Goal: Task Accomplishment & Management: Manage account settings

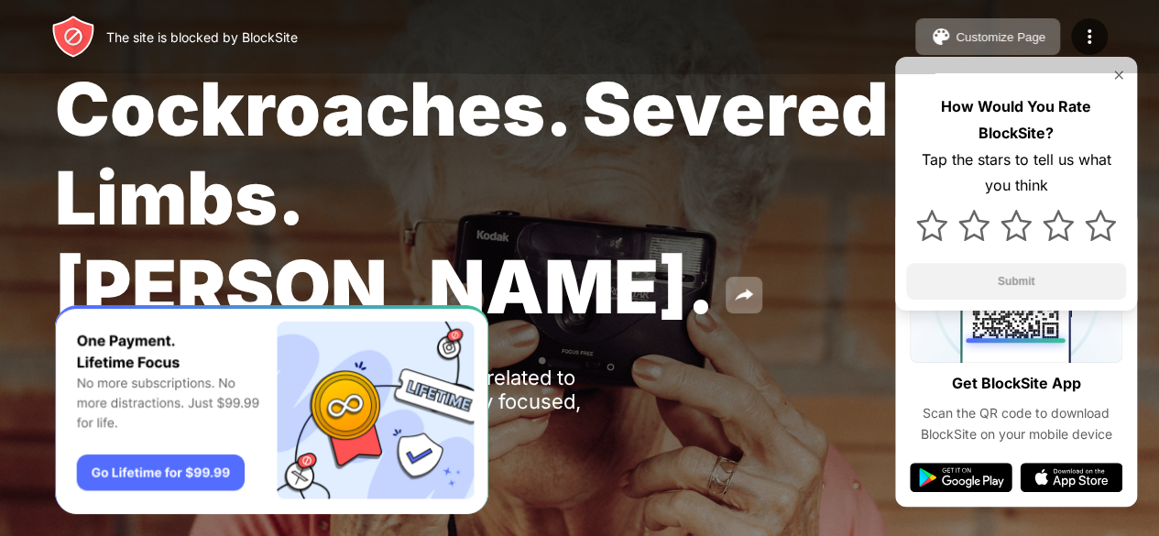
scroll to position [90, 0]
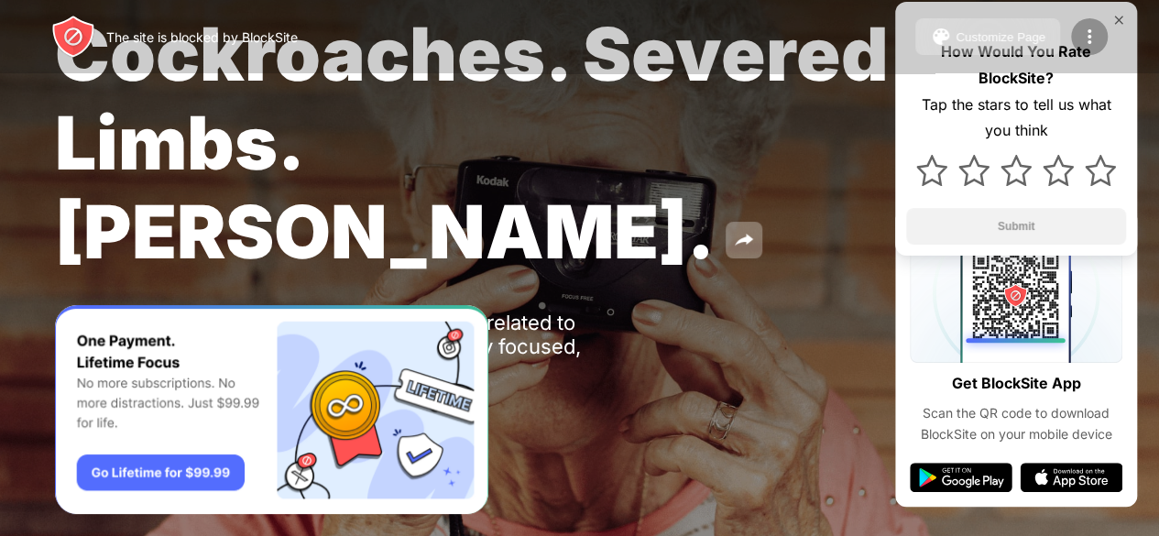
click at [1090, 37] on img at bounding box center [1089, 37] width 22 height 22
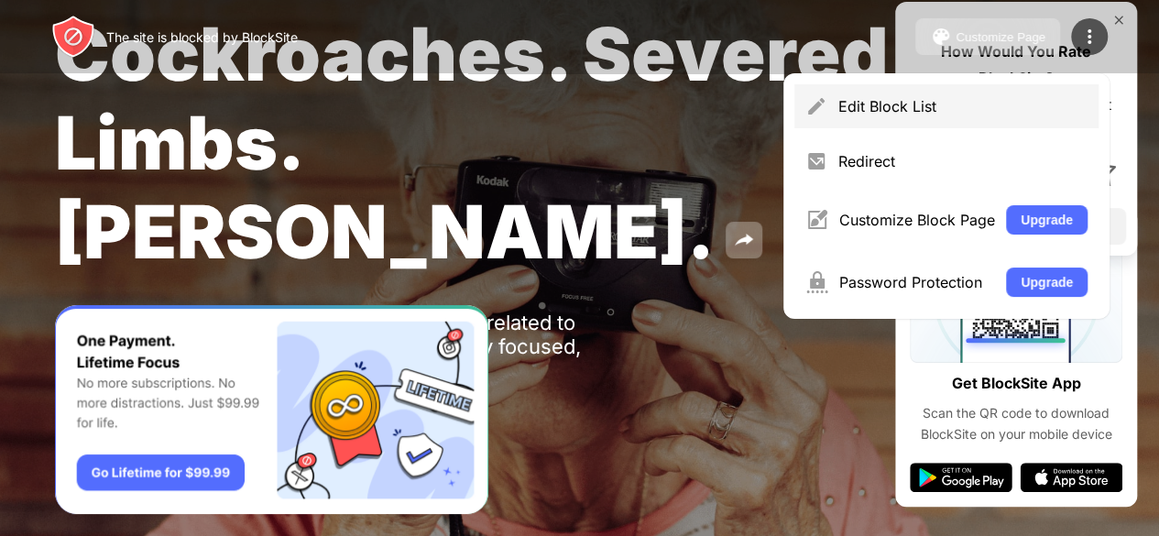
click at [901, 115] on div "Edit Block List" at bounding box center [962, 106] width 249 height 18
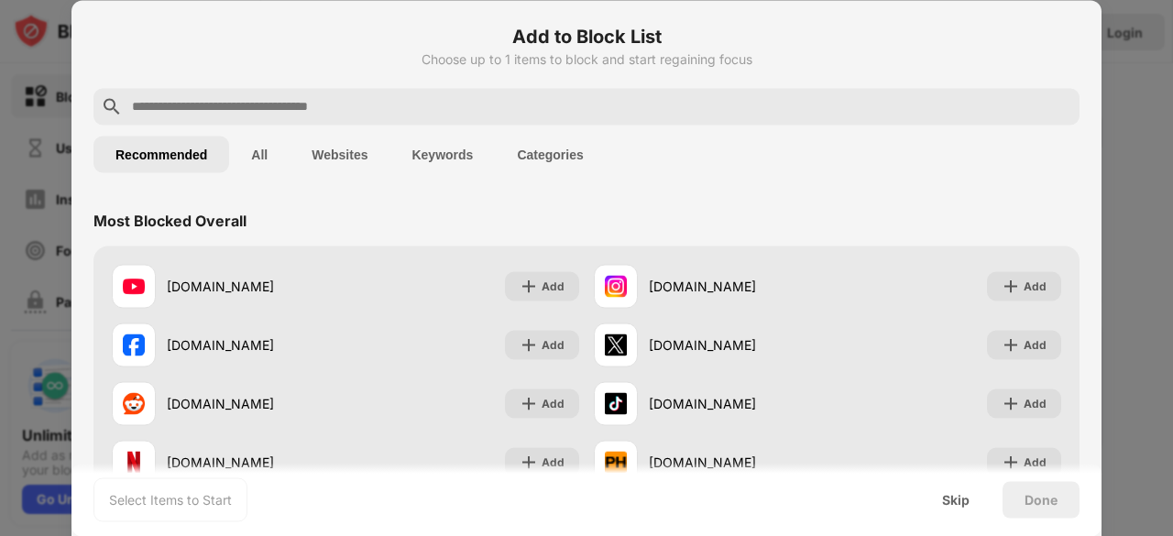
click at [335, 148] on button "Websites" at bounding box center [340, 154] width 100 height 37
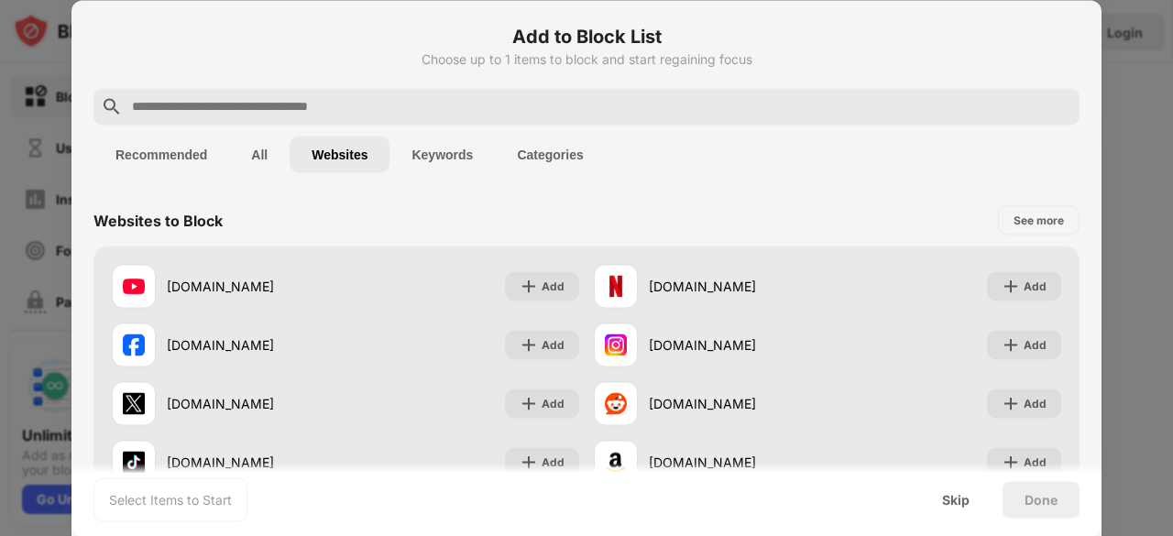
click at [522, 147] on button "Categories" at bounding box center [550, 154] width 110 height 37
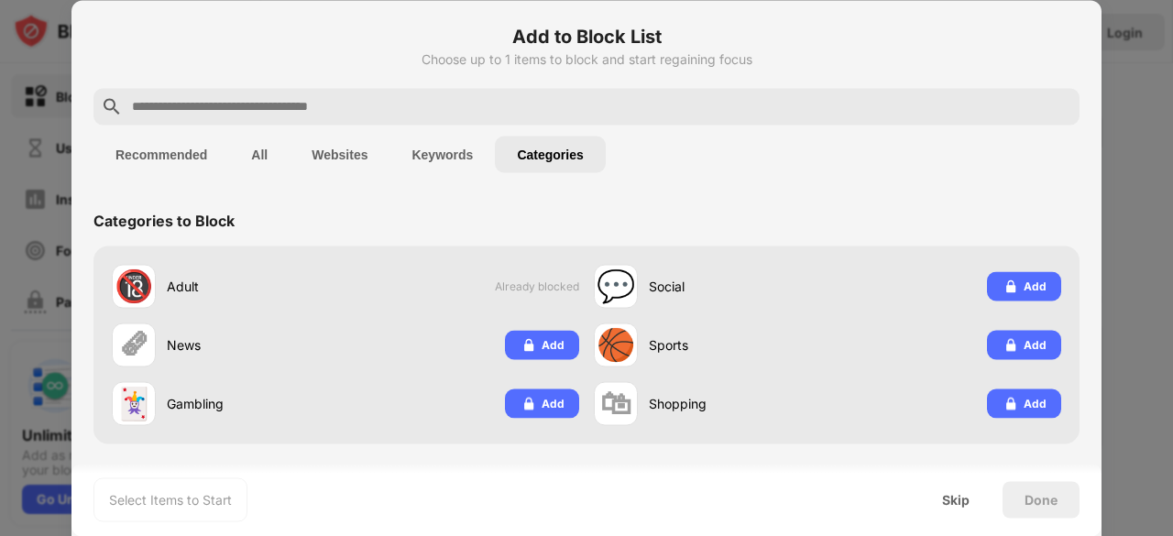
click at [462, 153] on button "Keywords" at bounding box center [441, 154] width 105 height 37
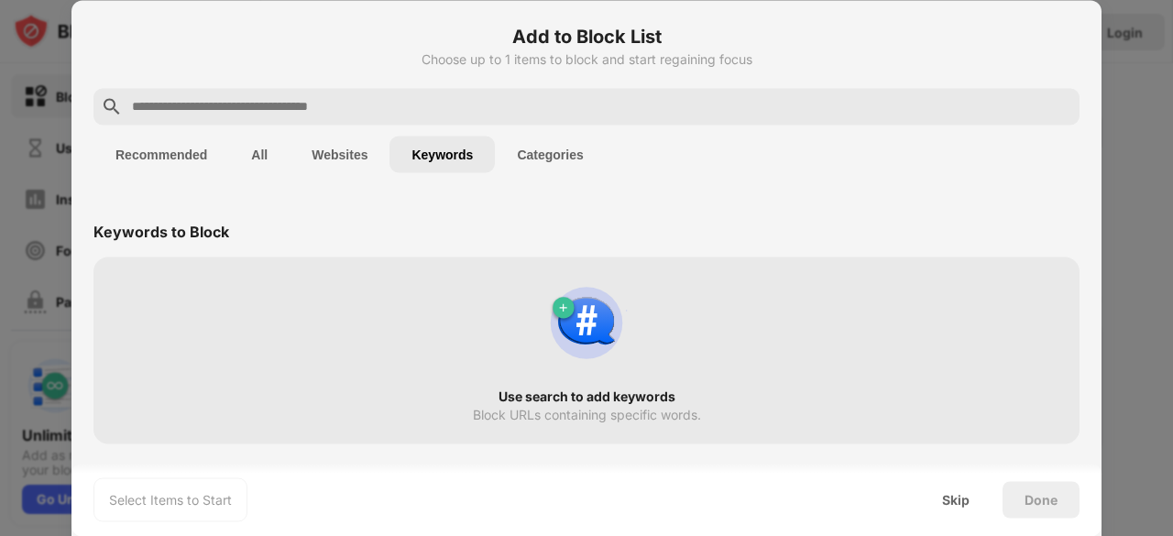
click at [343, 140] on button "Websites" at bounding box center [340, 154] width 100 height 37
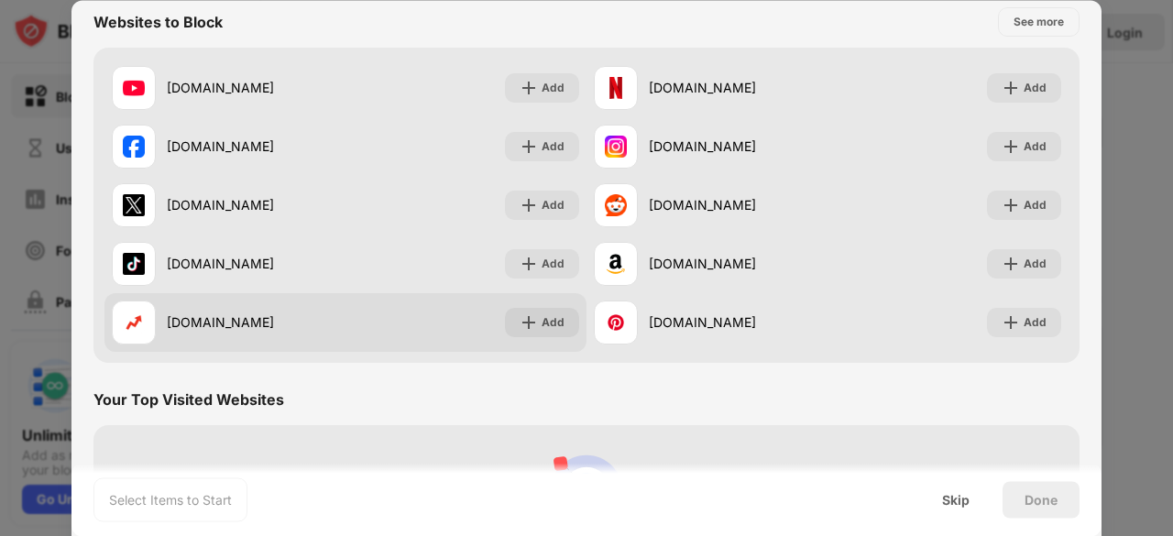
scroll to position [355, 0]
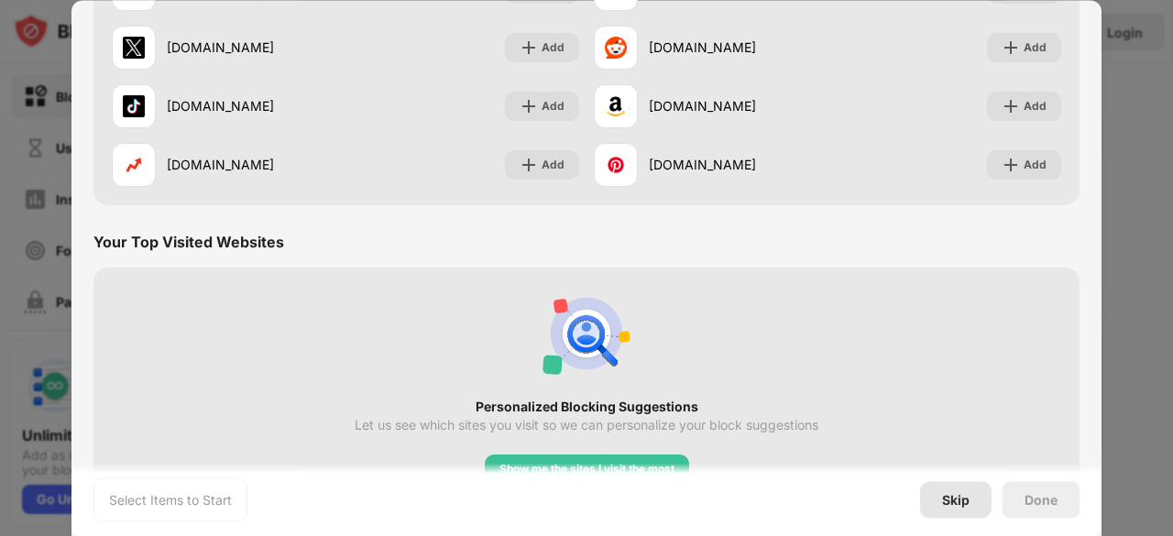
click at [946, 497] on div "Skip" at bounding box center [955, 499] width 27 height 15
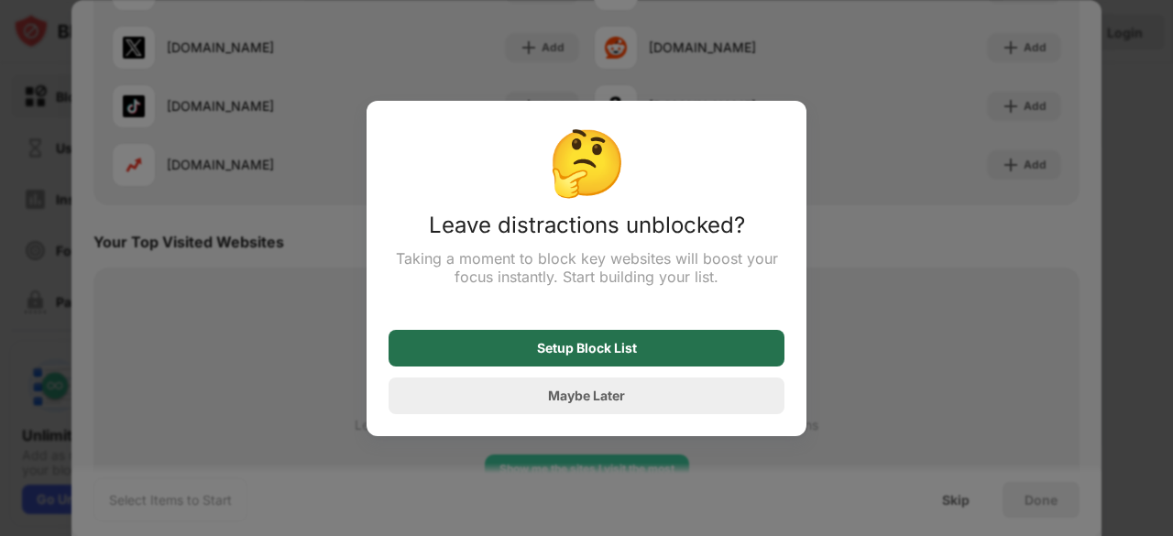
click at [648, 333] on div "Setup Block List" at bounding box center [586, 348] width 396 height 37
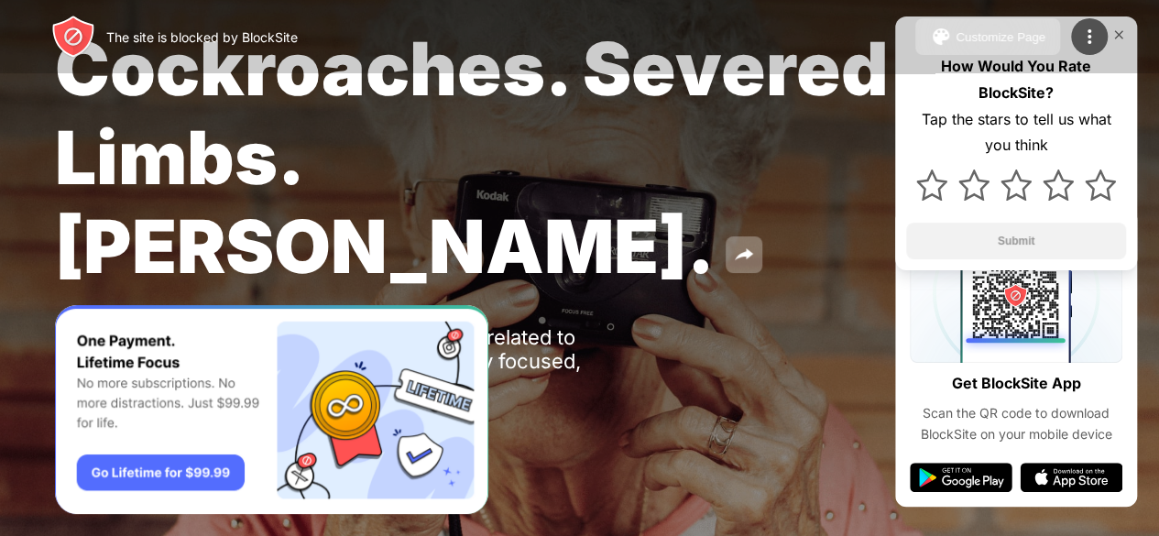
scroll to position [90, 0]
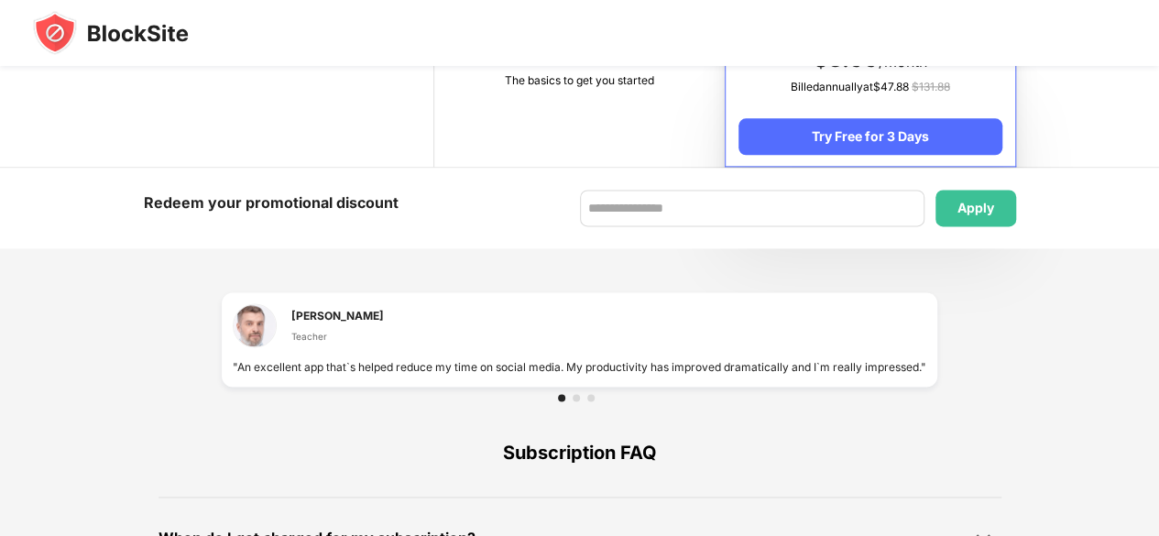
scroll to position [790, 0]
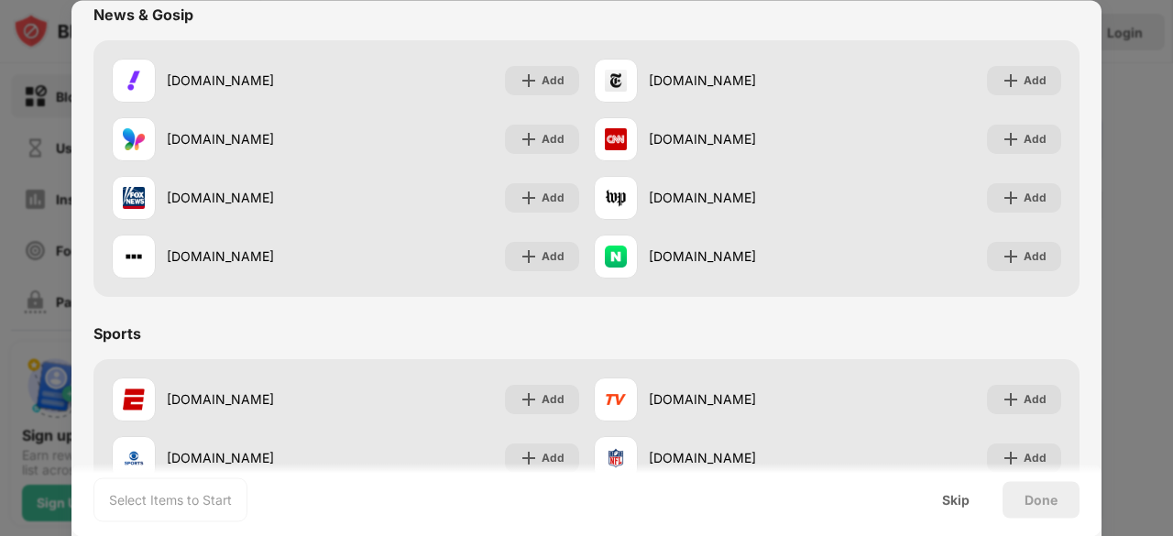
scroll to position [1283, 0]
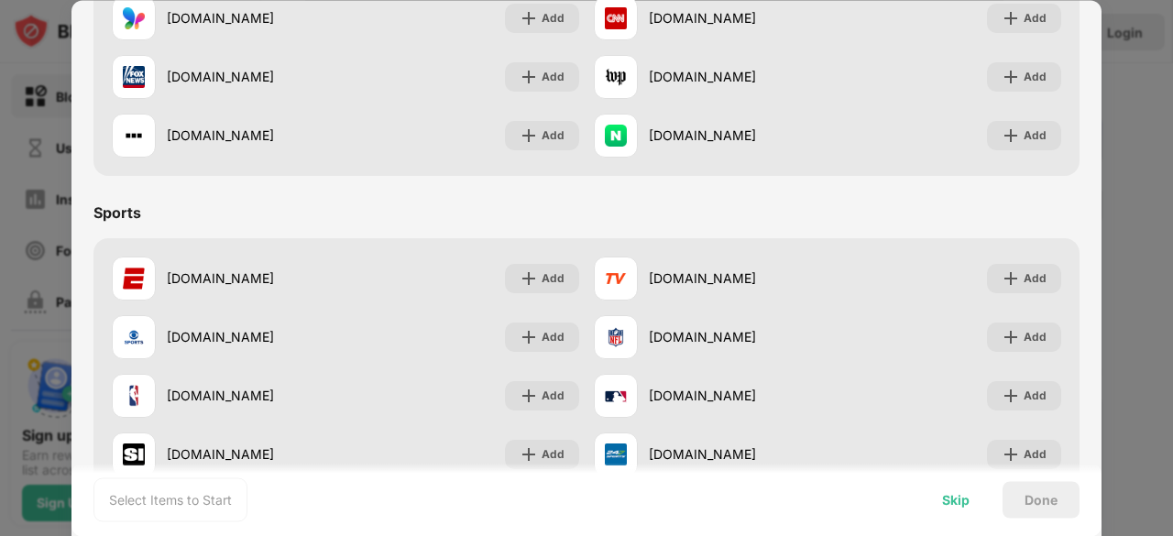
click at [946, 511] on div "Skip" at bounding box center [955, 499] width 71 height 37
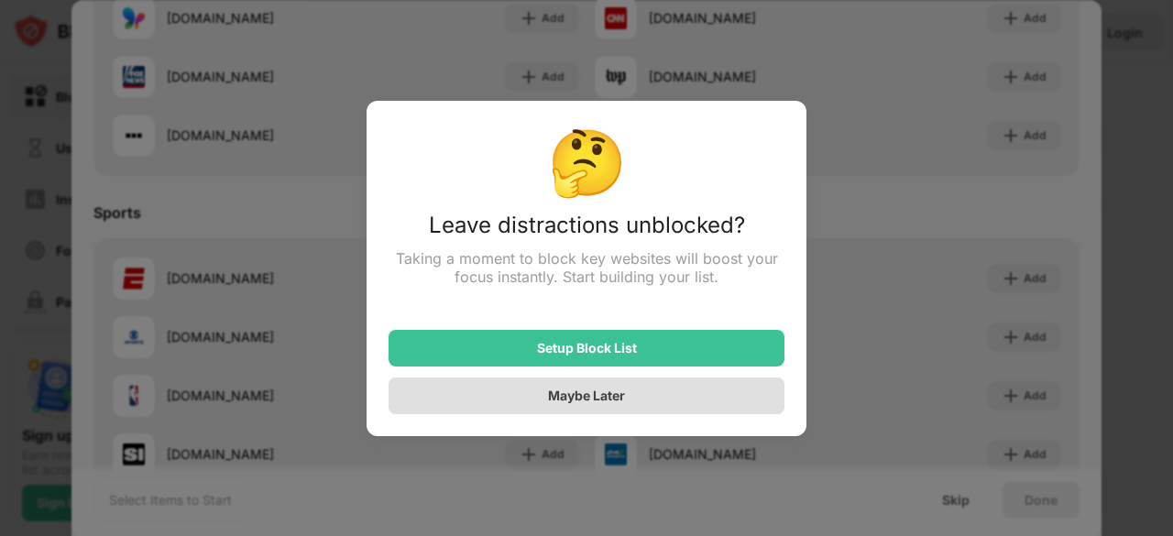
click at [707, 390] on div "Maybe Later" at bounding box center [586, 395] width 396 height 37
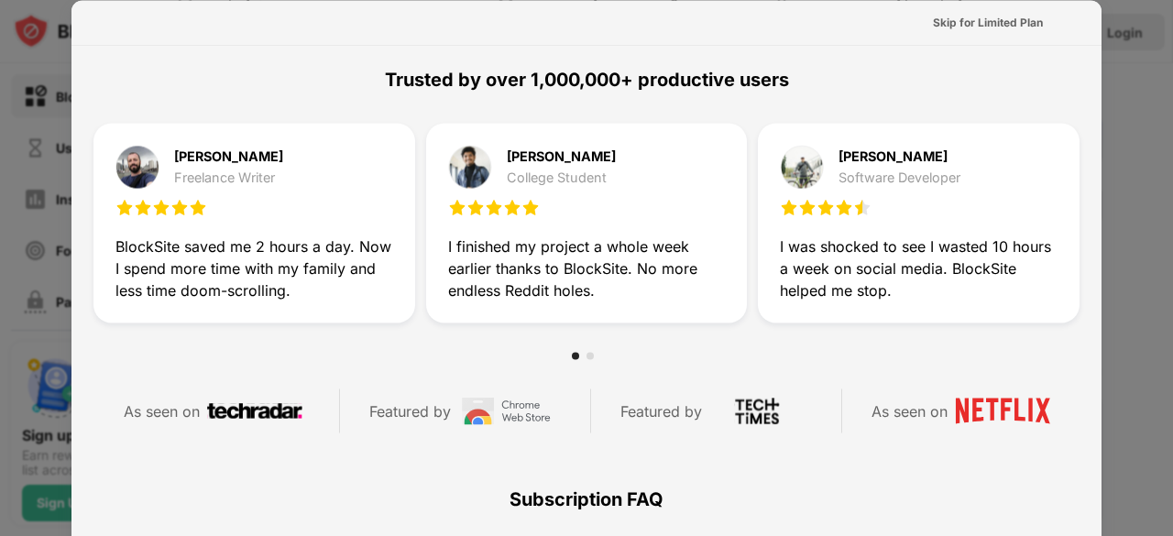
scroll to position [641, 0]
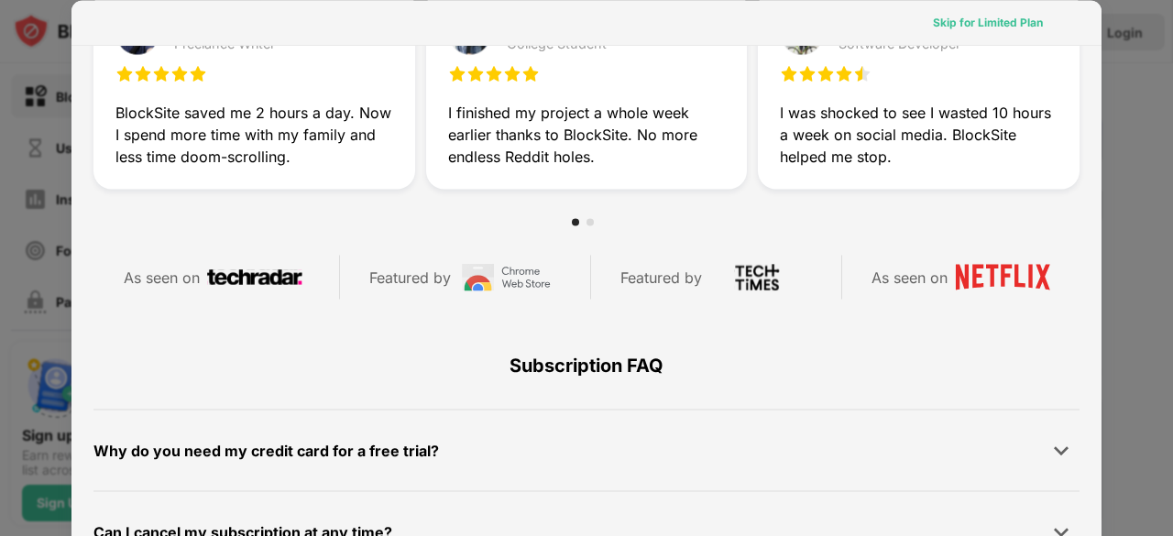
click at [953, 31] on div "Skip for Limited Plan" at bounding box center [987, 21] width 139 height 29
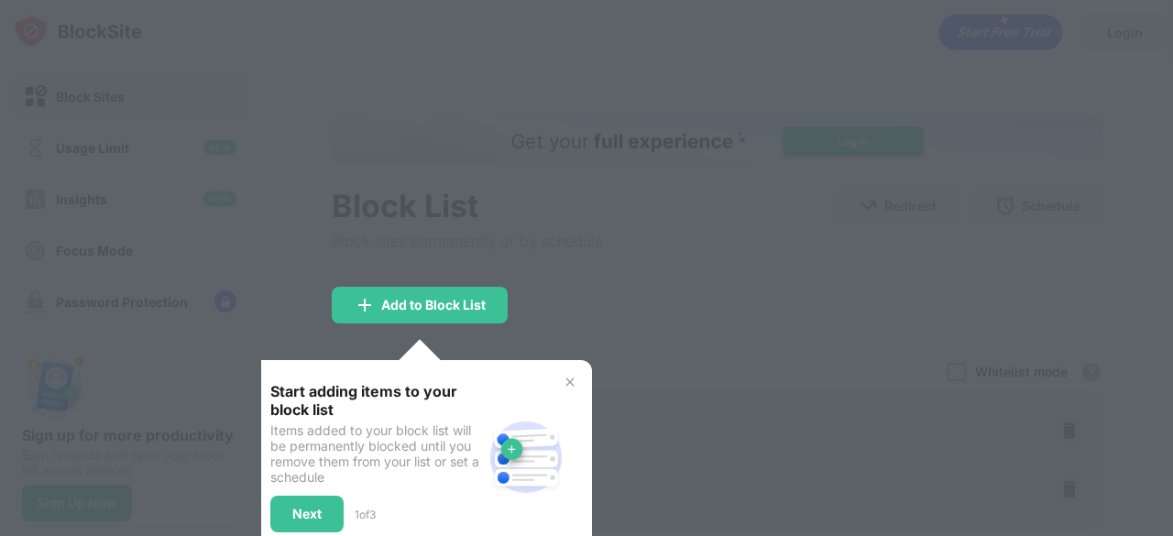
click at [608, 272] on div at bounding box center [586, 268] width 1173 height 536
click at [572, 386] on img at bounding box center [570, 382] width 15 height 15
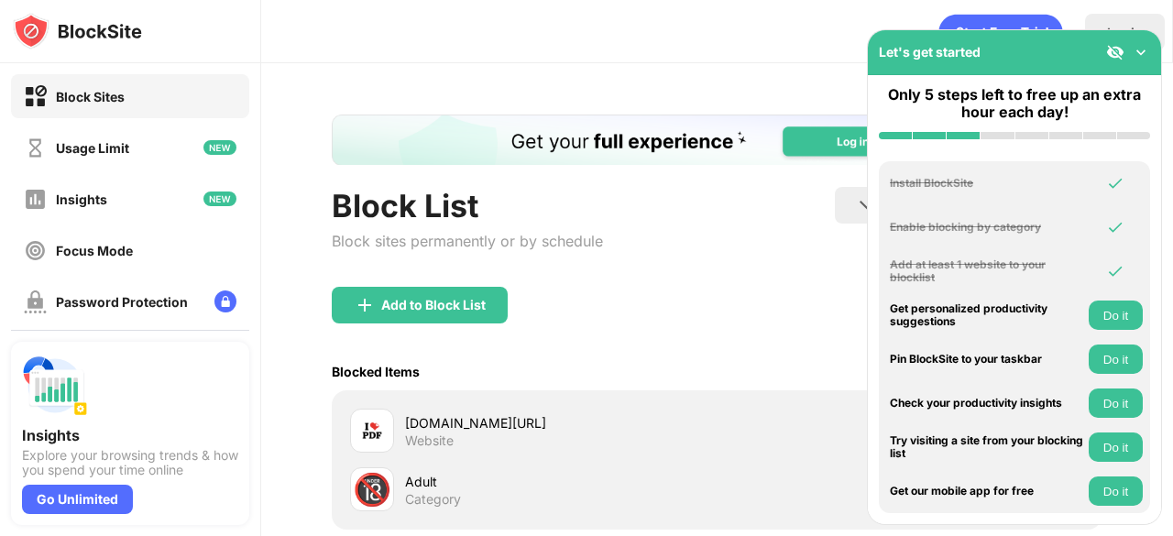
click at [1143, 49] on img at bounding box center [1140, 52] width 18 height 18
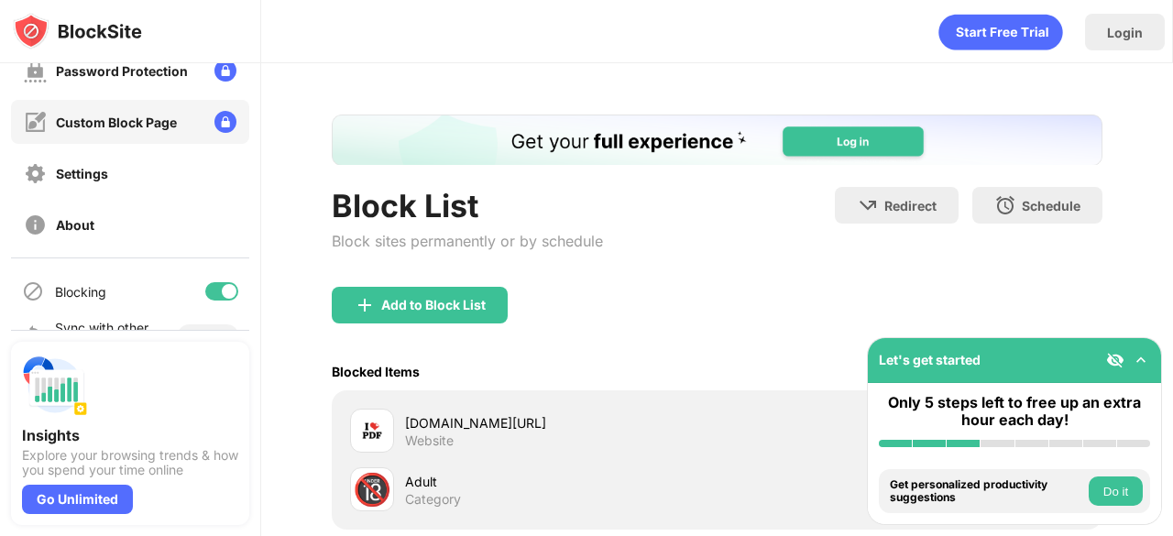
scroll to position [268, 0]
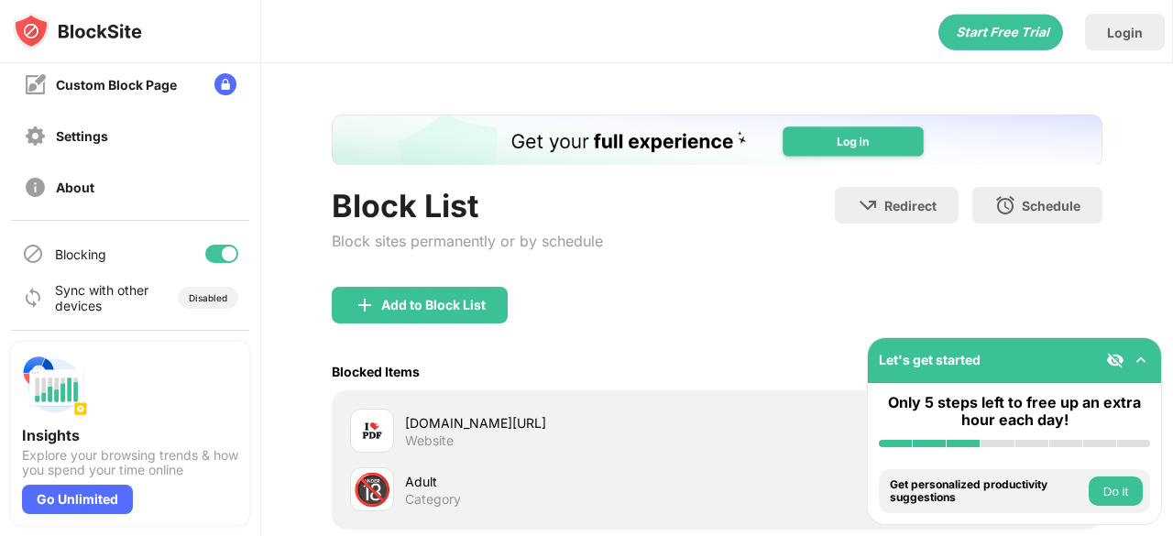
click at [205, 250] on div at bounding box center [221, 254] width 33 height 18
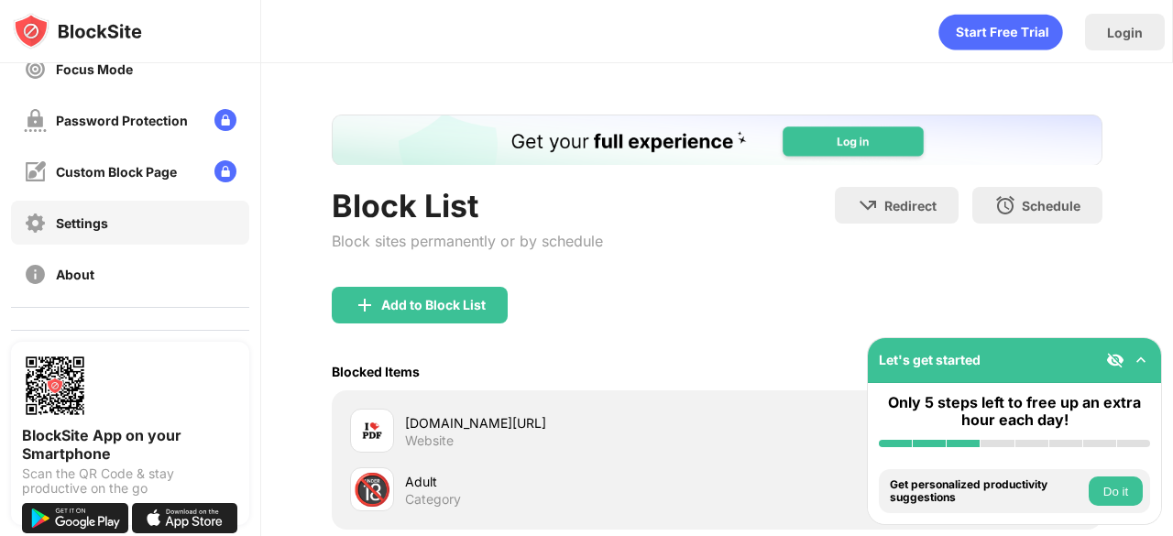
scroll to position [183, 0]
click at [159, 240] on div "Settings" at bounding box center [130, 221] width 238 height 44
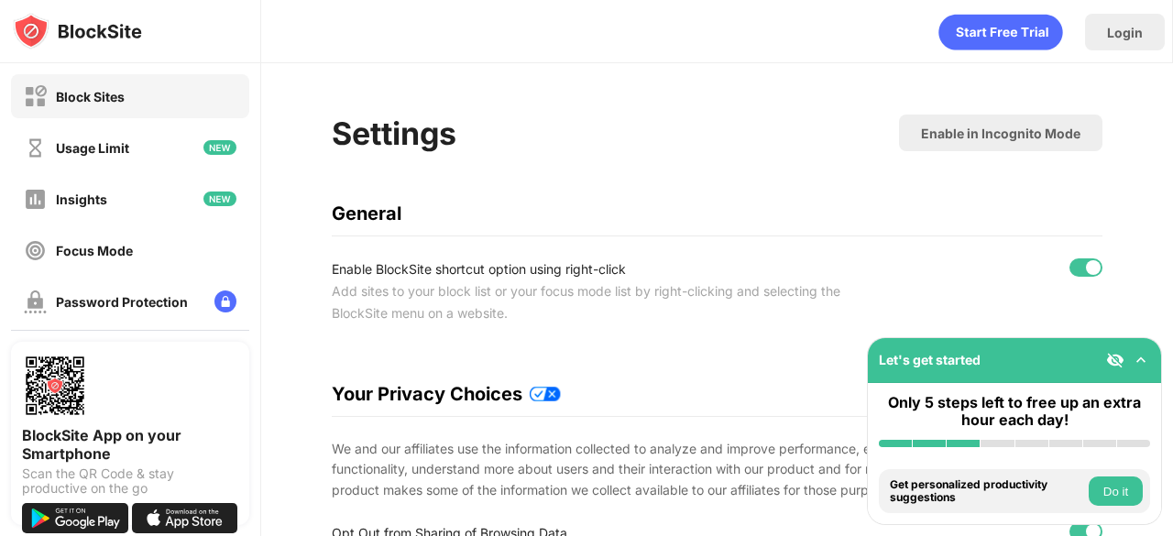
click at [129, 100] on div "Block Sites" at bounding box center [130, 96] width 238 height 44
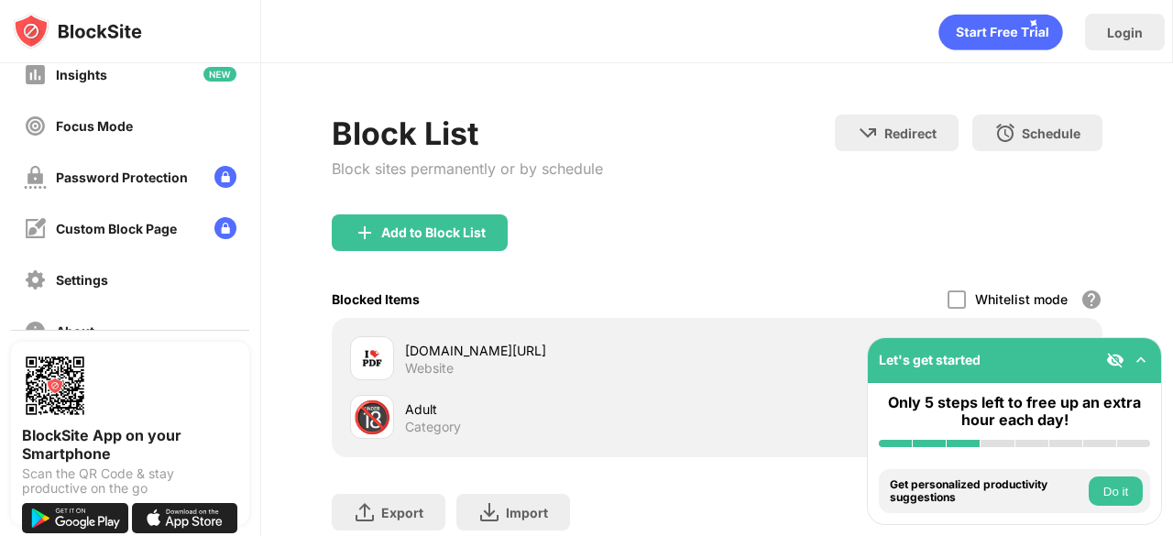
scroll to position [268, 0]
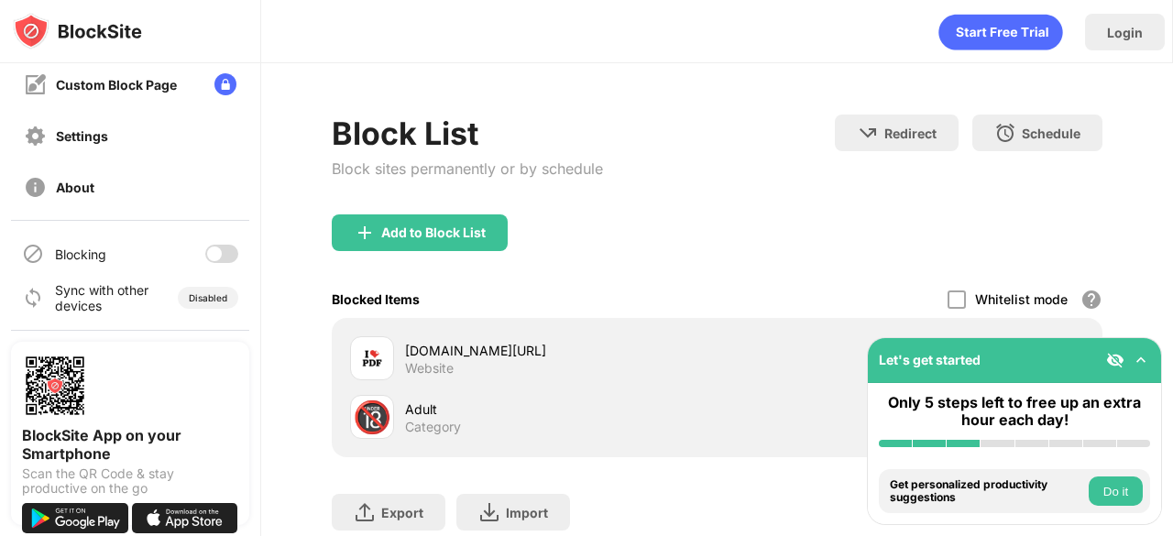
click at [211, 254] on div at bounding box center [221, 254] width 33 height 18
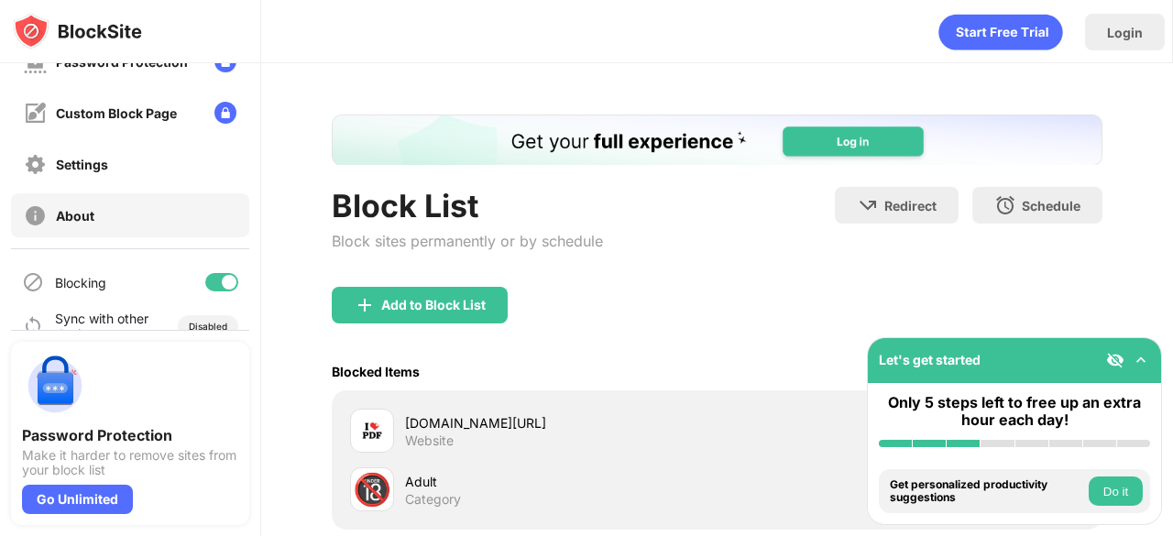
scroll to position [268, 0]
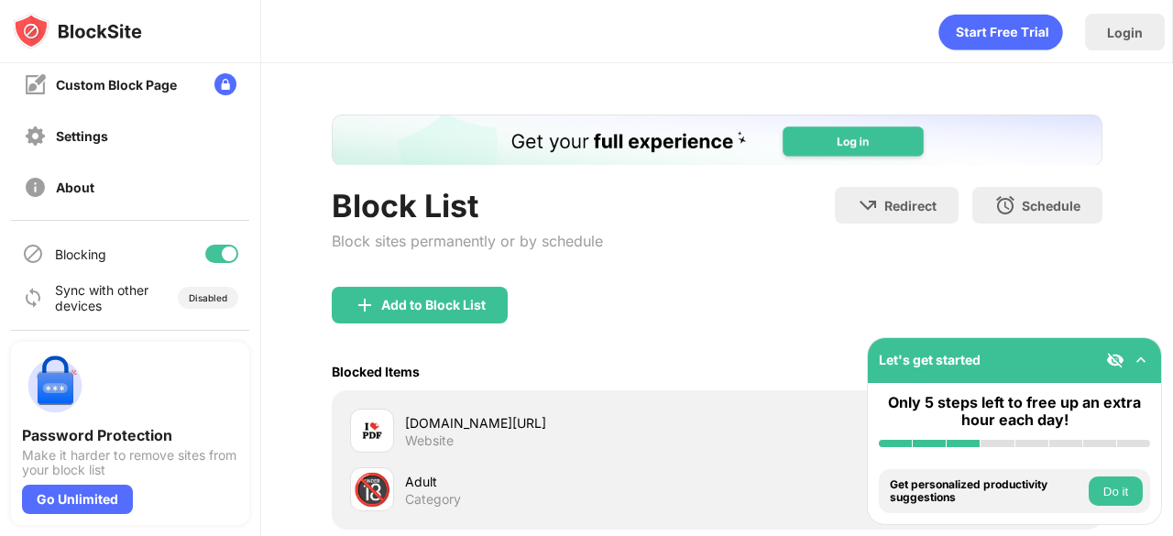
click at [222, 250] on div at bounding box center [229, 253] width 15 height 15
